Goal: Transaction & Acquisition: Purchase product/service

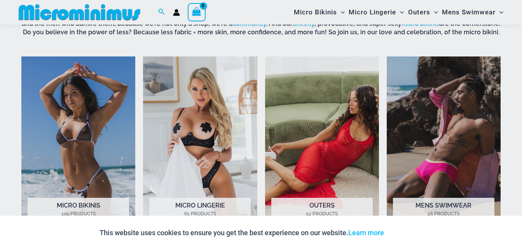
scroll to position [567, 0]
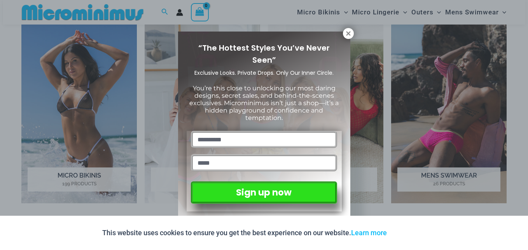
drag, startPoint x: 526, startPoint y: 15, endPoint x: 516, endPoint y: 68, distance: 54.2
click at [348, 35] on icon at bounding box center [348, 33] width 7 height 7
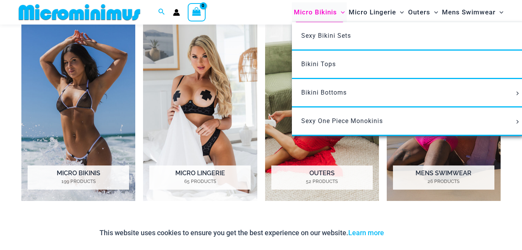
click at [325, 11] on span "Micro Bikinis" at bounding box center [315, 12] width 43 height 20
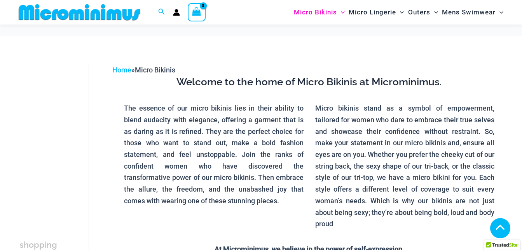
scroll to position [1949, 0]
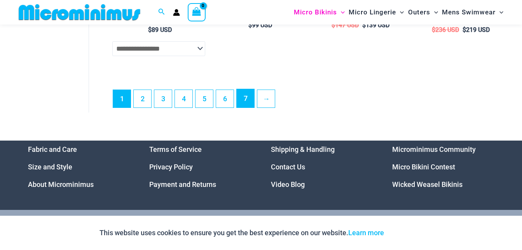
click at [240, 107] on link "7" at bounding box center [246, 98] width 18 height 18
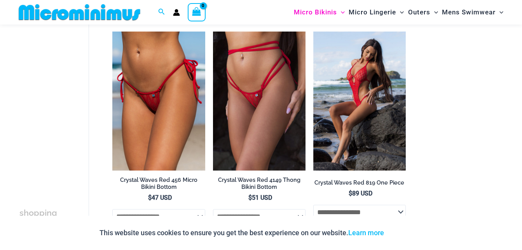
scroll to position [261, 0]
